Goal: Find specific page/section: Find specific page/section

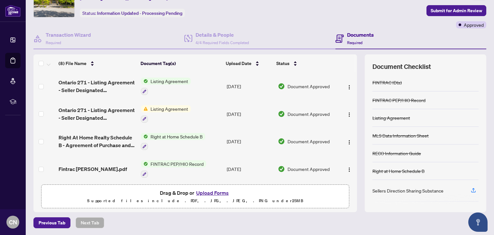
click at [174, 105] on span "Listing Agreement" at bounding box center [169, 108] width 43 height 7
click at [270, 90] on td "[DATE]" at bounding box center [249, 86] width 51 height 28
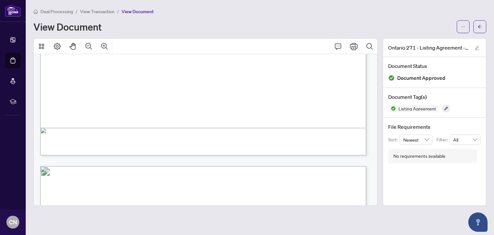
scroll to position [1255, 0]
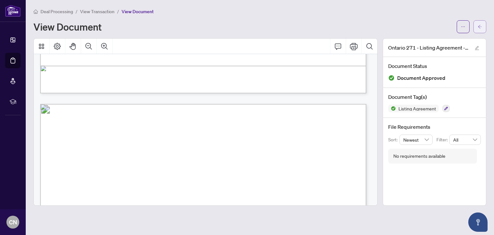
click at [484, 22] on button "button" at bounding box center [480, 26] width 13 height 13
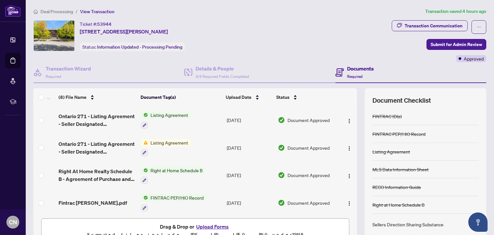
drag, startPoint x: 175, startPoint y: 138, endPoint x: 97, endPoint y: 147, distance: 78.7
click at [97, 147] on tr "Ontario 271 - Listing Agreement - Seller Designated Representation Agreement - …" at bounding box center [195, 148] width 324 height 28
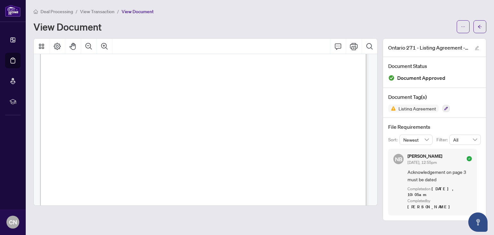
scroll to position [933, 0]
click at [482, 26] on button "button" at bounding box center [480, 26] width 13 height 13
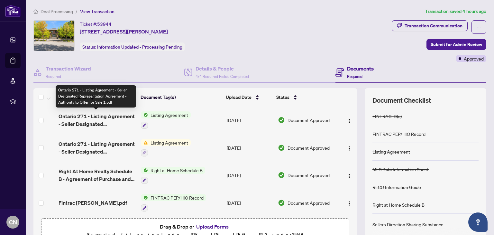
click at [94, 115] on span "Ontario 271 - Listing Agreement - Seller Designated Representation Agreement - …" at bounding box center [97, 119] width 77 height 15
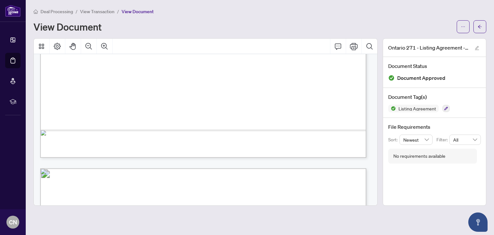
scroll to position [1094, 0]
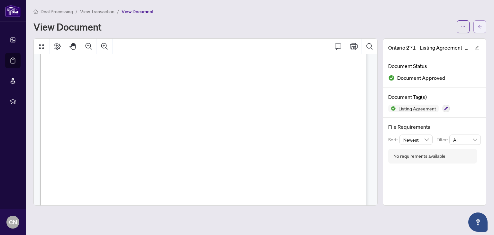
click at [480, 28] on icon "arrow-left" at bounding box center [480, 26] width 5 height 5
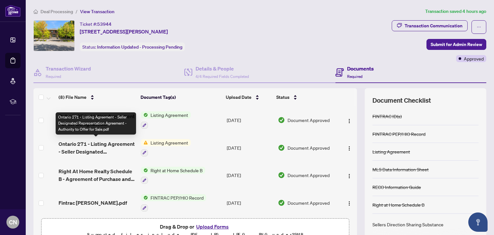
click at [88, 142] on span "Ontario 271 - Listing Agreement - Seller Designated Representation Agreement - …" at bounding box center [97, 147] width 77 height 15
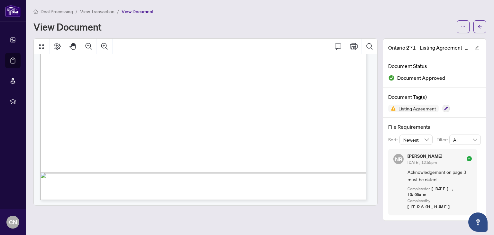
scroll to position [1191, 0]
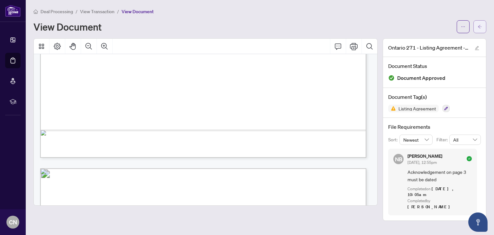
click at [481, 24] on icon "arrow-left" at bounding box center [480, 26] width 5 height 5
